Goal: Information Seeking & Learning: Learn about a topic

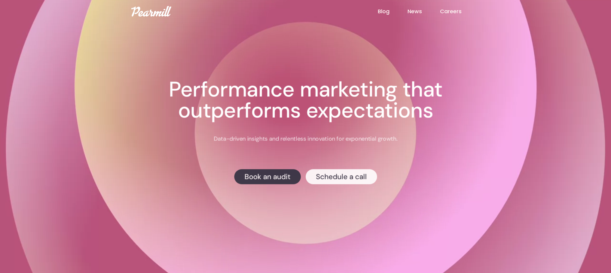
click at [386, 13] on link "Blog" at bounding box center [393, 12] width 30 height 8
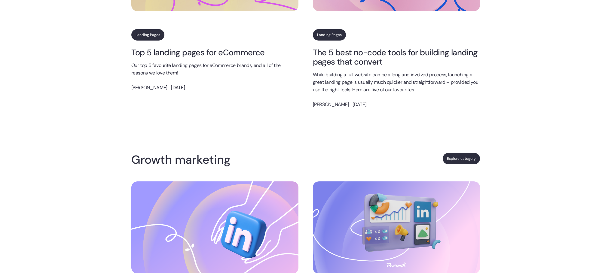
scroll to position [1142, 0]
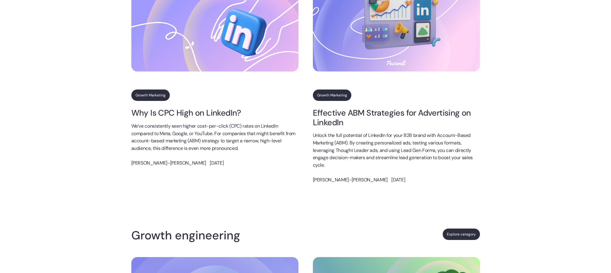
click at [218, 53] on img at bounding box center [214, 25] width 167 height 92
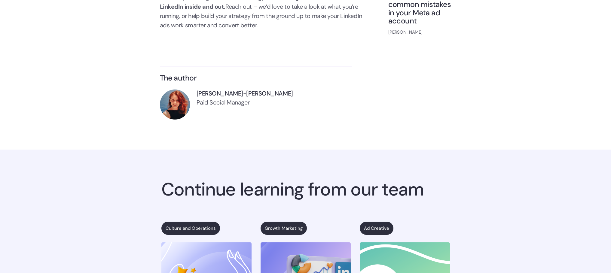
scroll to position [1680, 0]
